Goal: Navigation & Orientation: Understand site structure

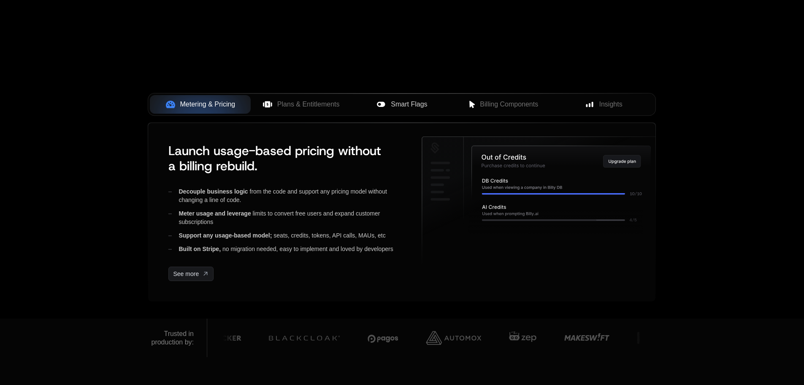
scroll to position [253, 0]
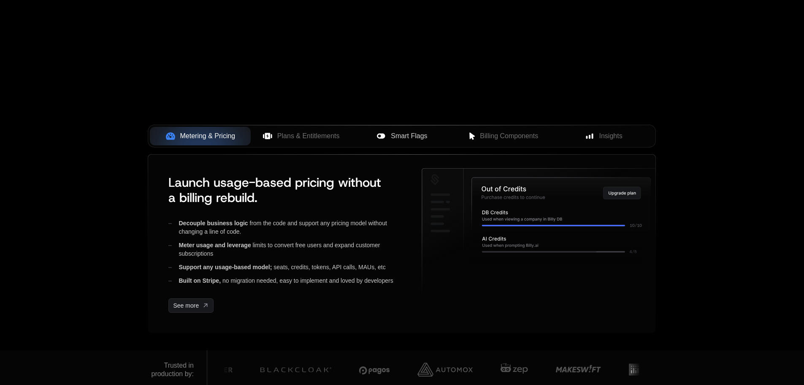
click at [408, 132] on span "Smart Flags" at bounding box center [409, 136] width 36 height 10
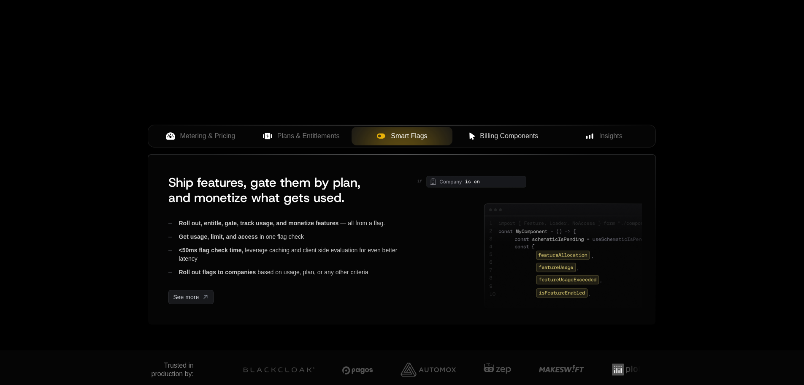
click at [503, 139] on span "Billing Components" at bounding box center [509, 136] width 58 height 10
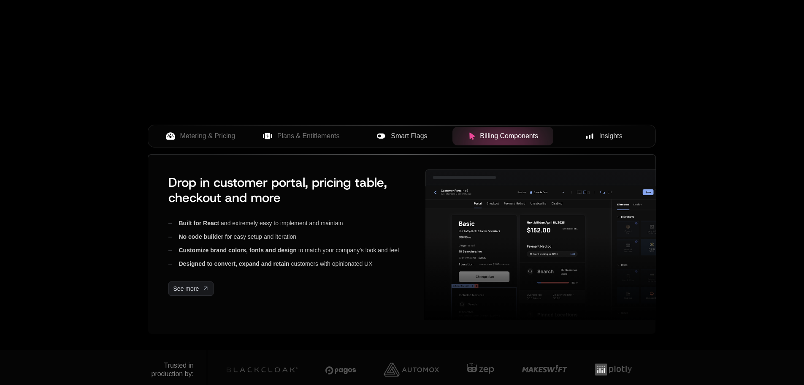
click at [617, 135] on span "Insights" at bounding box center [610, 136] width 23 height 10
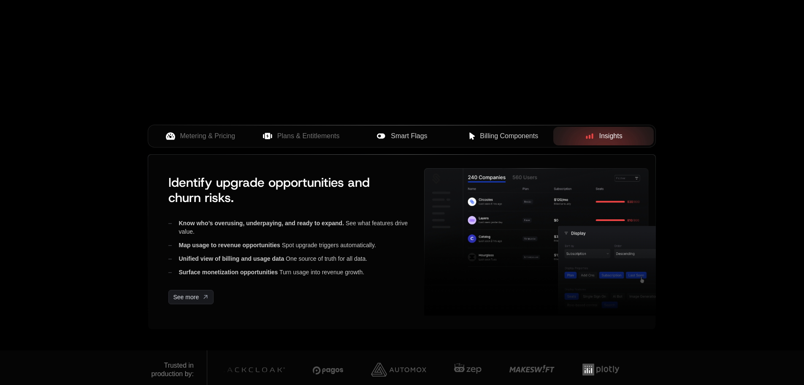
click at [494, 130] on button "Billing Components" at bounding box center [502, 136] width 101 height 19
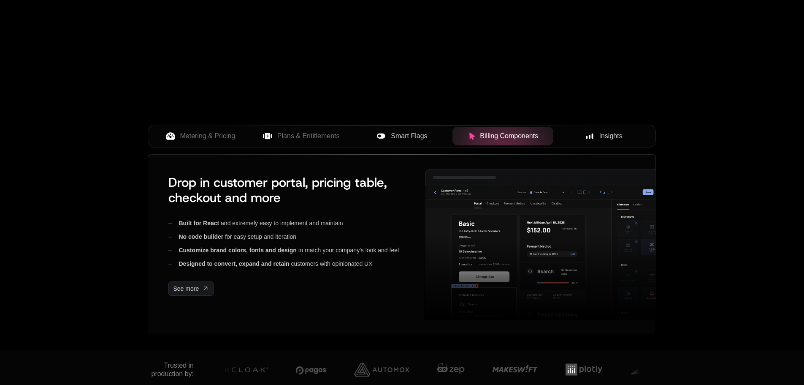
click at [428, 129] on button "Smart Flags" at bounding box center [402, 136] width 101 height 19
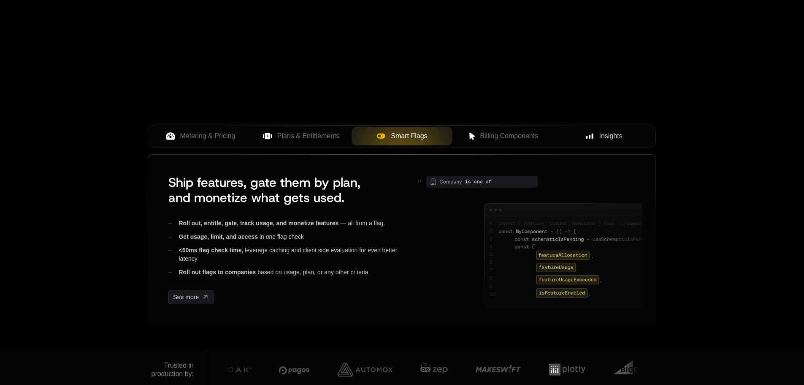
click at [300, 146] on div "Metering & Pricing Plans & Entitlements Smart Flags Billing Components Insights" at bounding box center [402, 136] width 508 height 23
click at [301, 139] on span "Plans & Entitlements" at bounding box center [308, 136] width 62 height 10
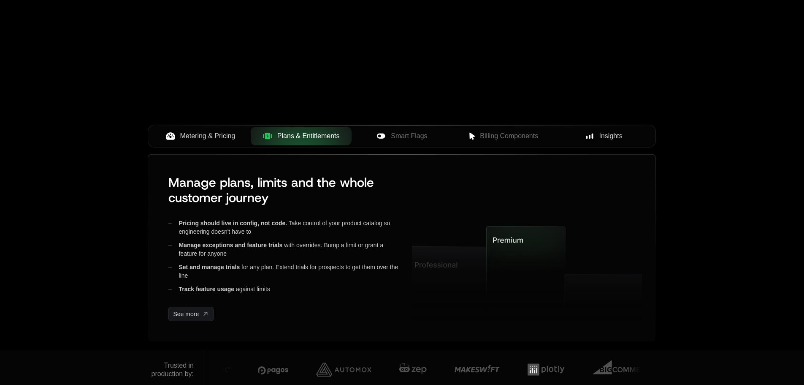
click at [204, 132] on span "Metering & Pricing" at bounding box center [207, 136] width 55 height 10
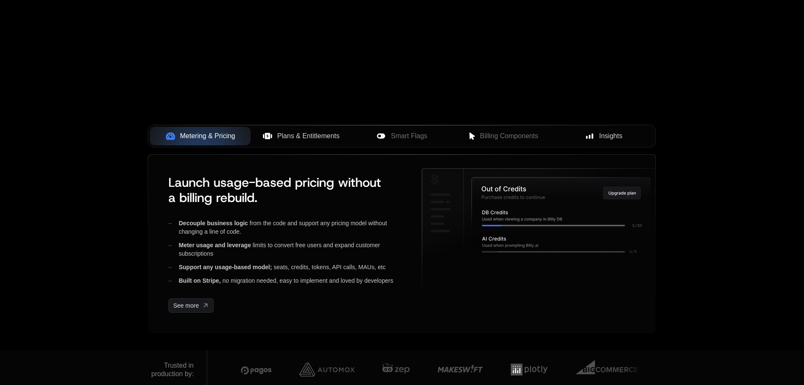
click at [294, 136] on span "Plans & Entitlements" at bounding box center [308, 136] width 62 height 10
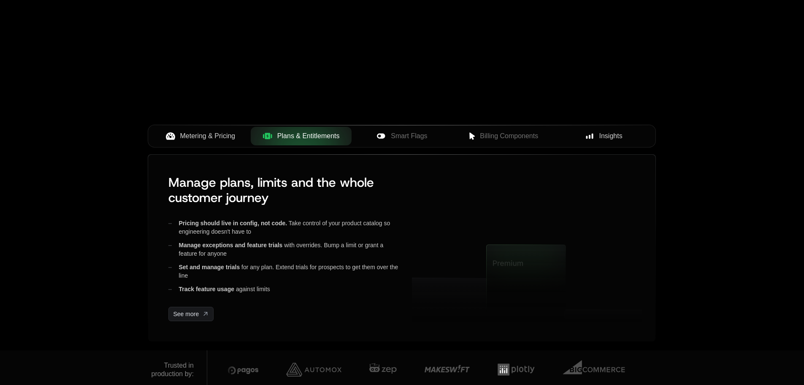
click at [408, 136] on span "Smart Flags" at bounding box center [409, 136] width 36 height 10
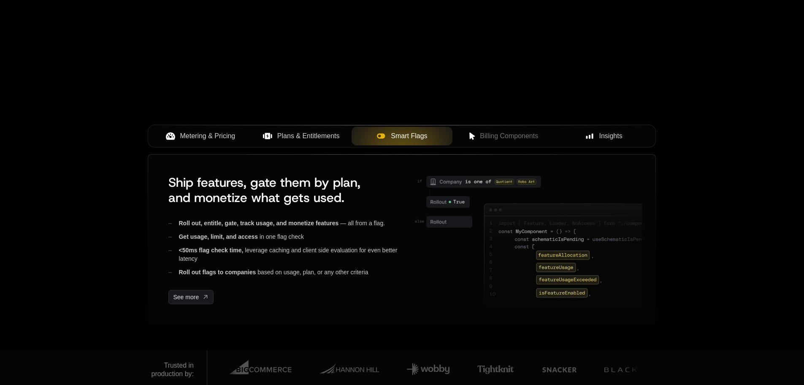
click at [325, 135] on span "Plans & Entitlements" at bounding box center [308, 136] width 62 height 10
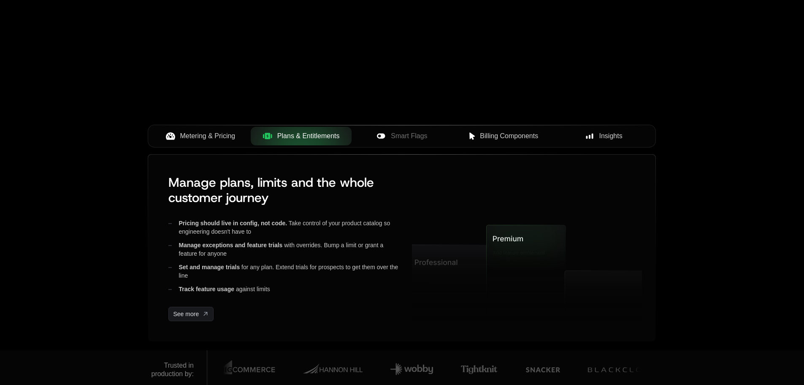
click at [463, 130] on button "Billing Components" at bounding box center [502, 136] width 101 height 19
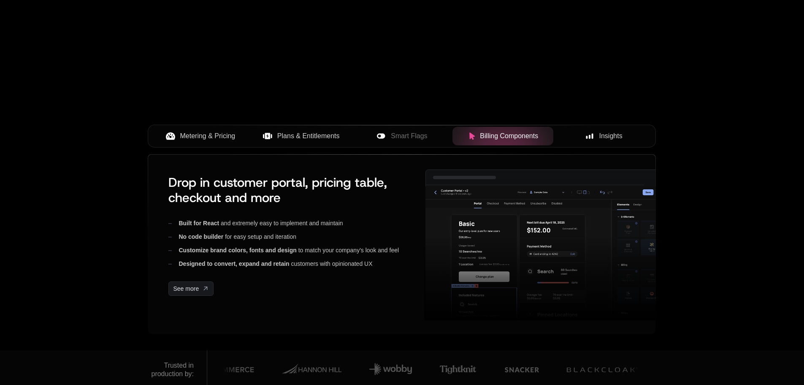
click at [625, 138] on div "Insights" at bounding box center [603, 136] width 87 height 10
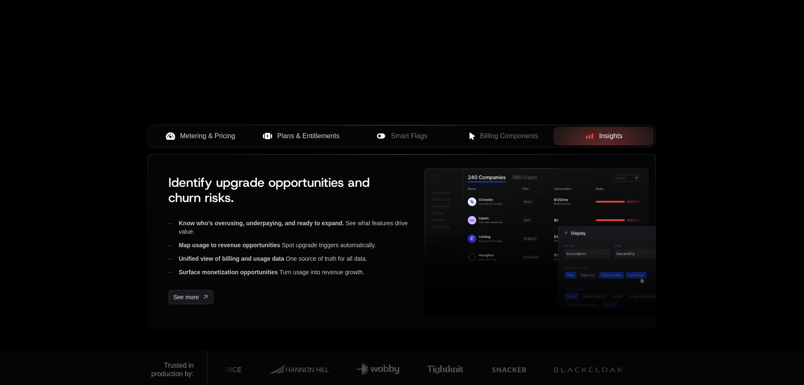
click at [507, 133] on span "Billing Components" at bounding box center [509, 136] width 58 height 10
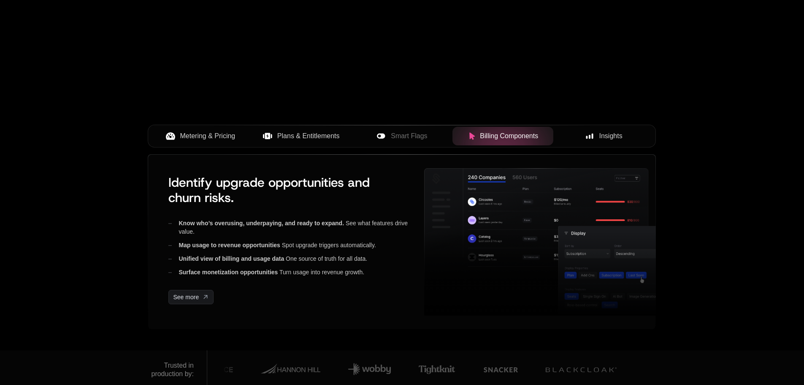
drag, startPoint x: 429, startPoint y: 128, endPoint x: 429, endPoint y: 124, distance: 4.2
click at [429, 125] on div "Metering & Pricing Plans & Entitlements Smart Flags Billing Components Insights" at bounding box center [402, 136] width 508 height 23
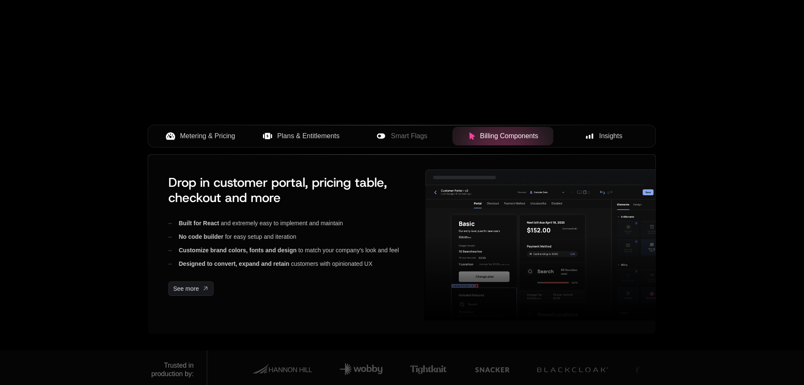
click at [426, 131] on span "Smart Flags" at bounding box center [409, 136] width 36 height 10
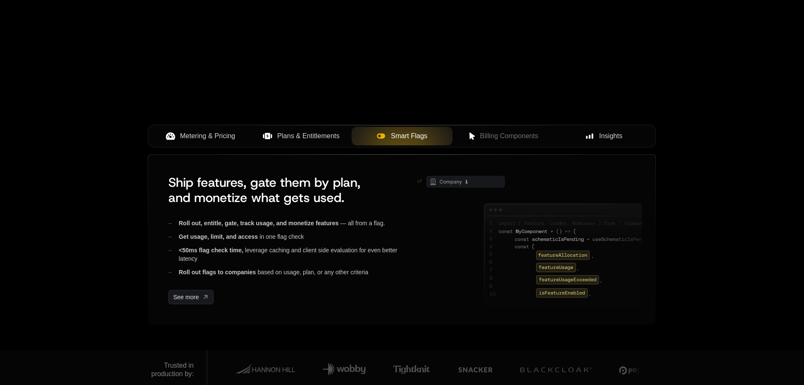
click at [348, 129] on button "Plans & Entitlements" at bounding box center [301, 136] width 101 height 19
